Goal: Information Seeking & Learning: Learn about a topic

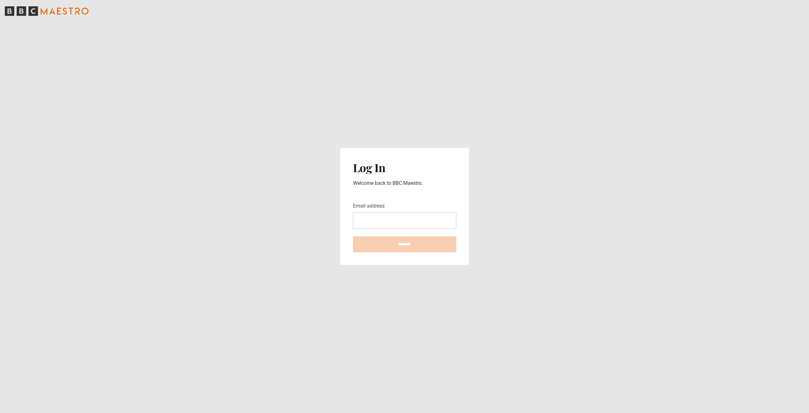
type input "**********"
click at [406, 244] on input "********" at bounding box center [404, 244] width 103 height 16
type input "**********"
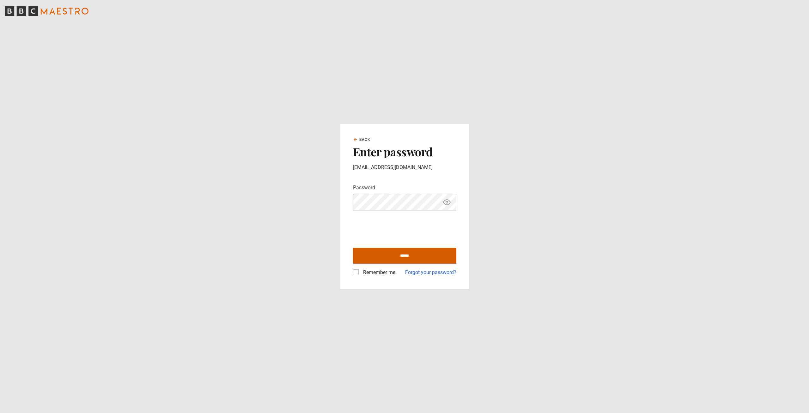
click at [394, 256] on input "******" at bounding box center [404, 256] width 103 height 16
type input "**********"
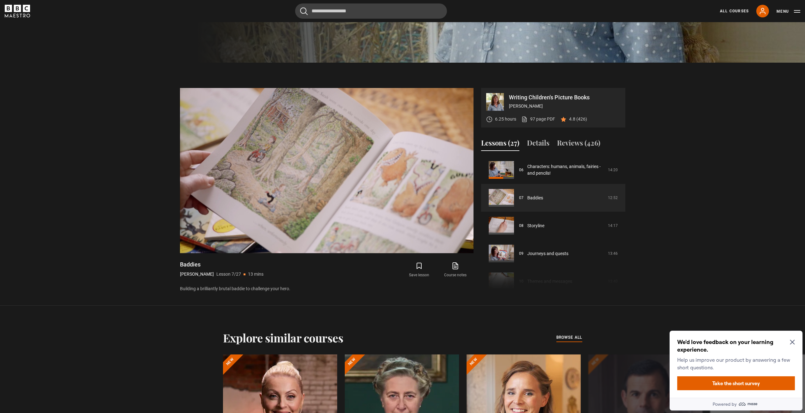
scroll to position [353, 0]
click at [791, 343] on icon "Close Maze Prompt" at bounding box center [791, 342] width 5 height 5
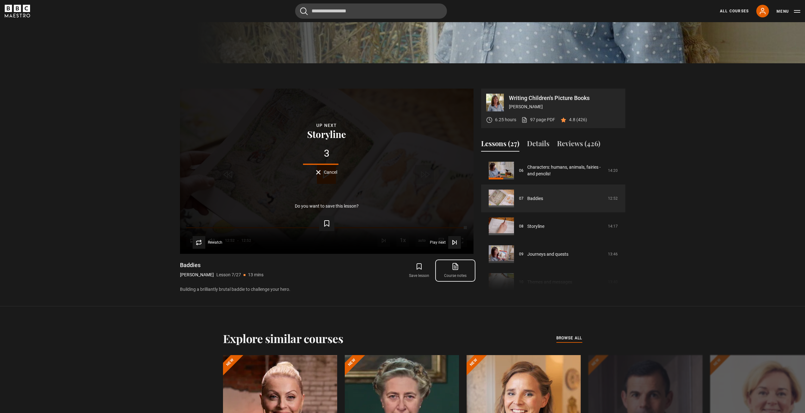
click at [457, 268] on icon at bounding box center [455, 266] width 8 height 8
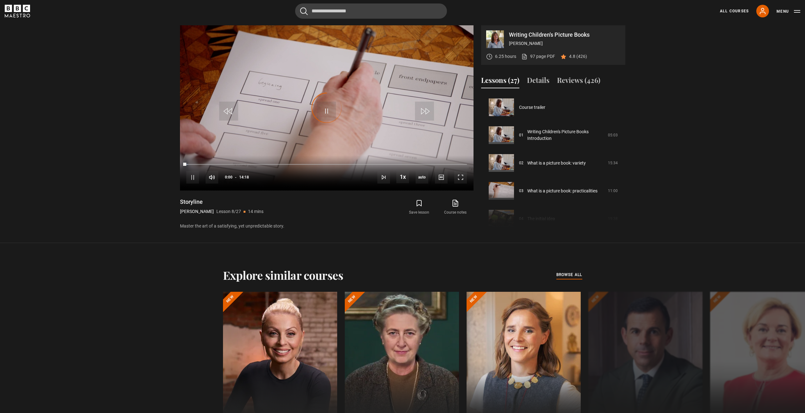
scroll to position [195, 0]
click at [329, 114] on span "Video Player" at bounding box center [326, 110] width 19 height 19
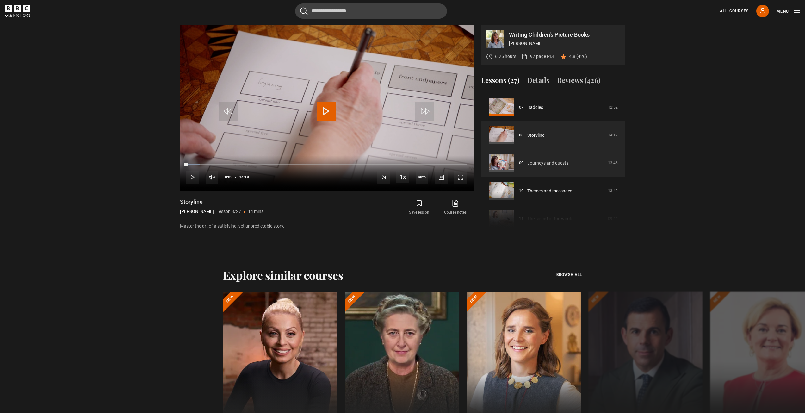
scroll to position [37, 0]
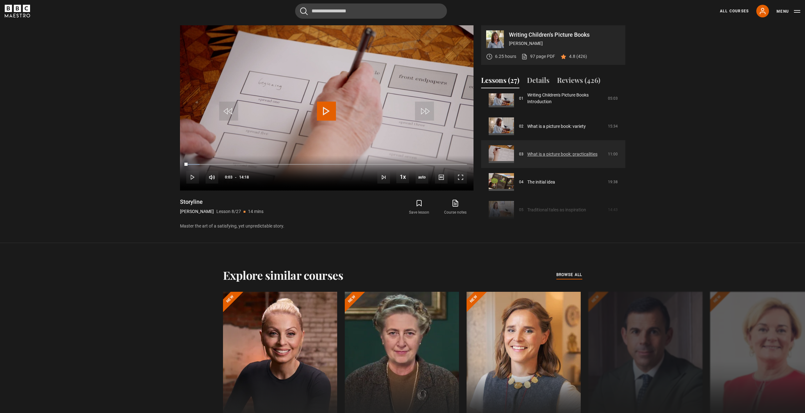
click at [560, 157] on link "What is a picture book: practicalities" at bounding box center [562, 154] width 70 height 7
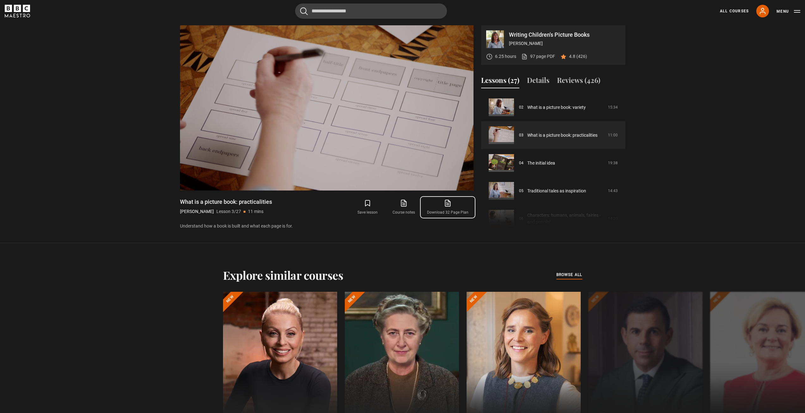
click at [446, 202] on icon at bounding box center [447, 203] width 5 height 6
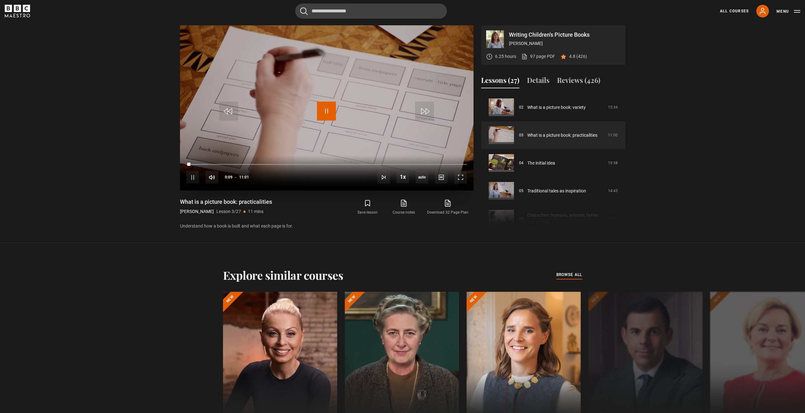
click at [326, 107] on span "Video Player" at bounding box center [326, 110] width 19 height 19
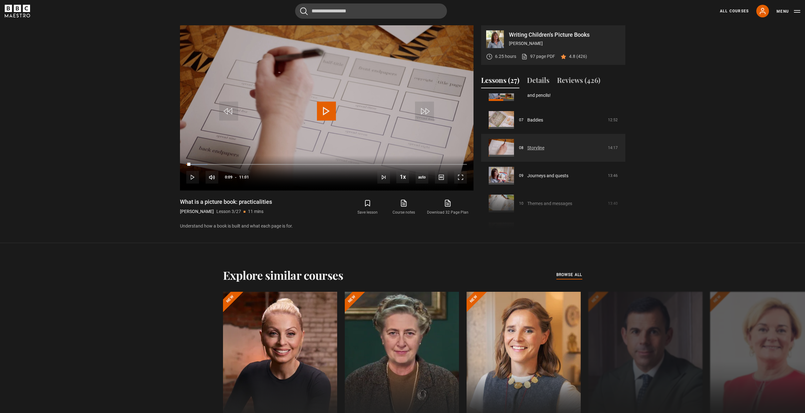
click at [527, 150] on link "Storyline" at bounding box center [535, 147] width 17 height 7
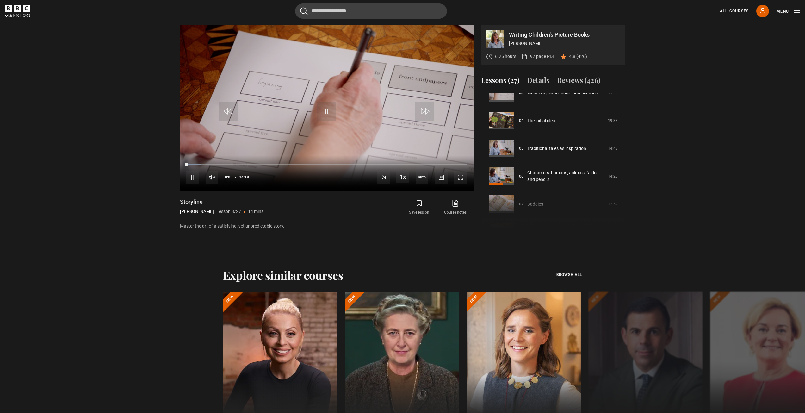
scroll to position [37, 0]
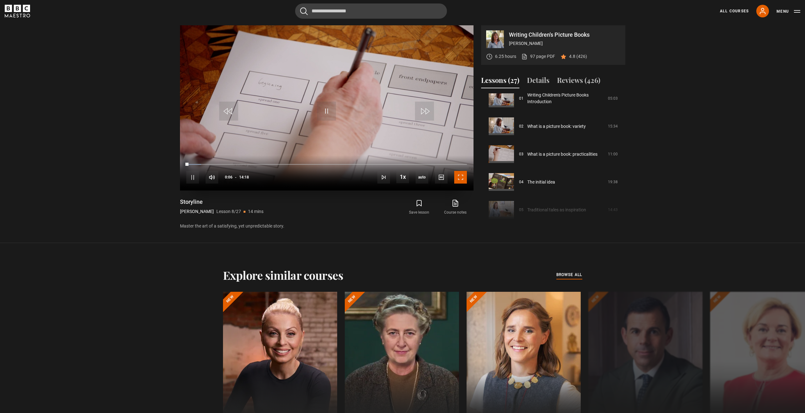
click at [457, 179] on span "Video Player" at bounding box center [460, 177] width 13 height 13
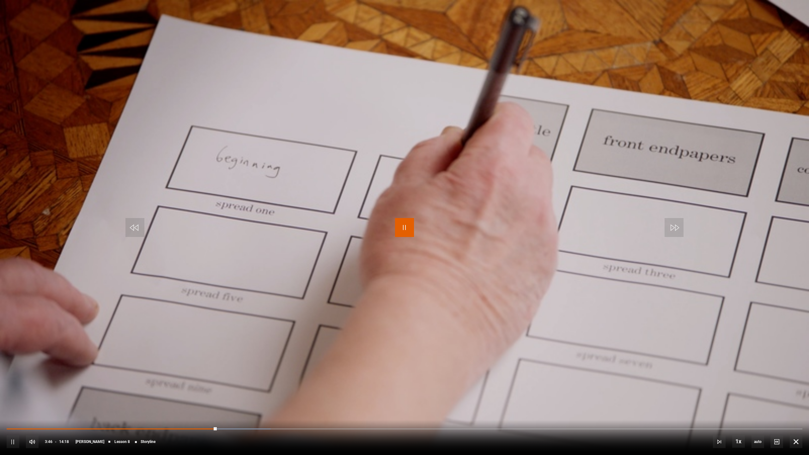
click at [402, 221] on span "Video Player" at bounding box center [404, 227] width 19 height 19
click at [407, 219] on span "Video Player" at bounding box center [404, 227] width 19 height 19
click at [224, 412] on div "03:54" at bounding box center [224, 429] width 1 height 2
click at [322, 412] on div "Loaded : 48.95% 05:39 05:39" at bounding box center [405, 429] width 796 height 2
click at [314, 412] on div "05:31" at bounding box center [314, 429] width 1 height 2
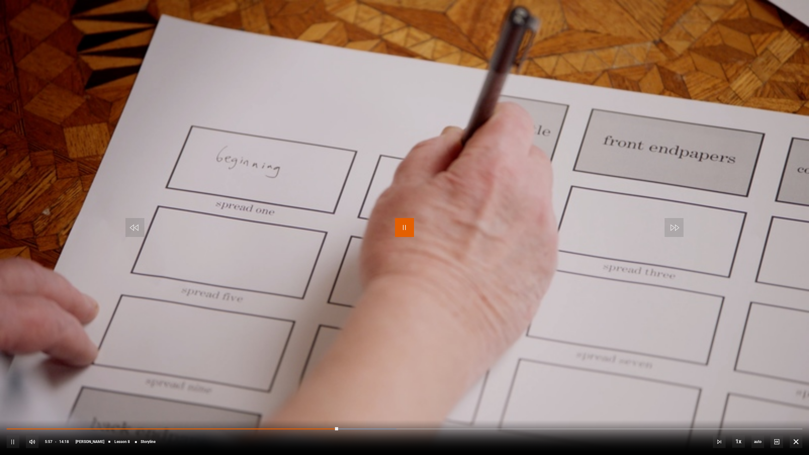
click at [396, 229] on span "Video Player" at bounding box center [404, 227] width 19 height 19
click at [410, 228] on span "Video Player" at bounding box center [404, 227] width 19 height 19
drag, startPoint x: 402, startPoint y: 223, endPoint x: 407, endPoint y: 221, distance: 5.7
click at [402, 223] on span "Video Player" at bounding box center [404, 227] width 19 height 19
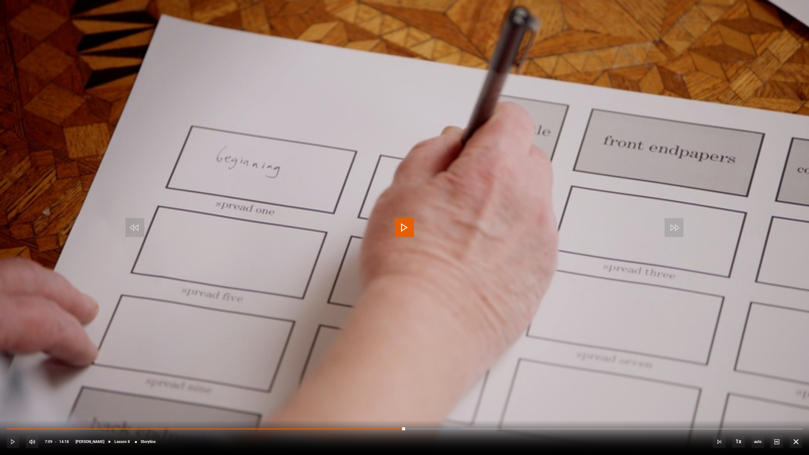
click at [403, 226] on span "Video Player" at bounding box center [404, 227] width 19 height 19
click at [400, 226] on span "Video Player" at bounding box center [404, 227] width 19 height 19
click at [492, 412] on div "08:51" at bounding box center [254, 429] width 494 height 2
click at [484, 412] on div "Loaded : 69.35% 08:34 08:46" at bounding box center [405, 429] width 796 height 2
